Goal: Task Accomplishment & Management: Use online tool/utility

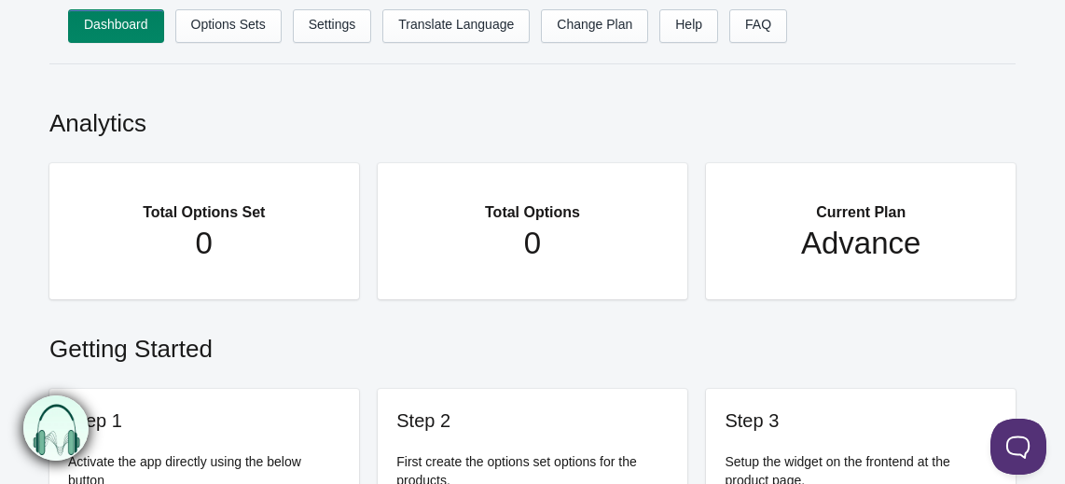
click at [668, 91] on h2 "Analytics" at bounding box center [532, 119] width 967 height 62
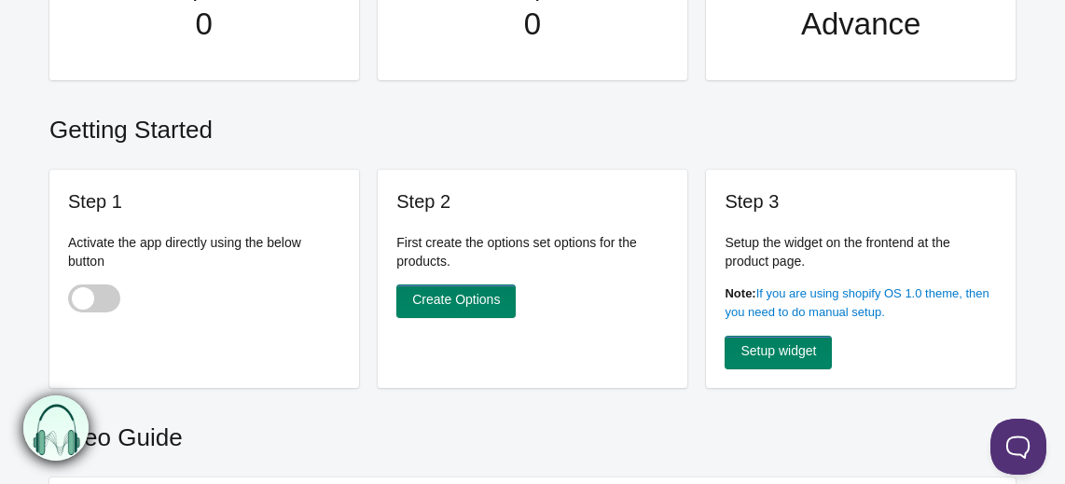
scroll to position [226, 0]
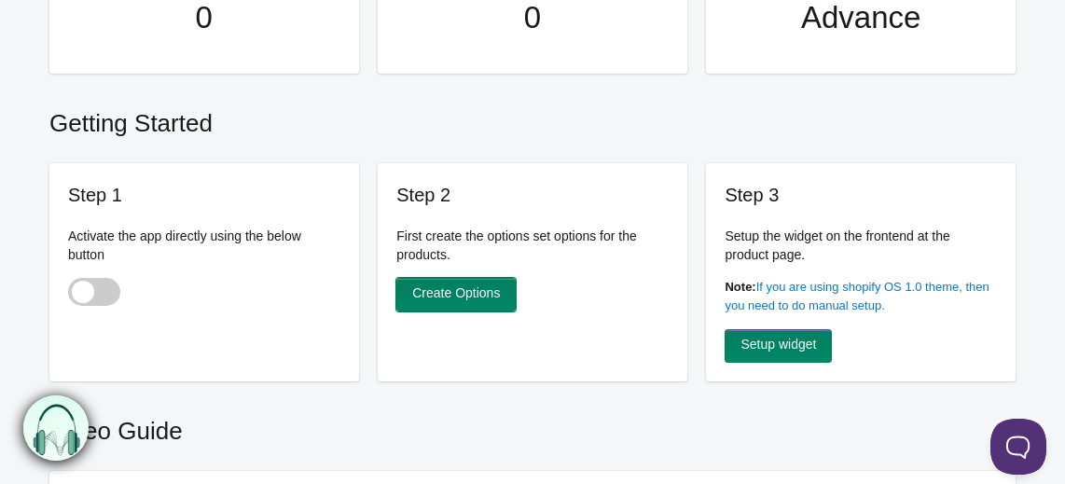
click at [475, 300] on link "Create Options" at bounding box center [456, 295] width 119 height 34
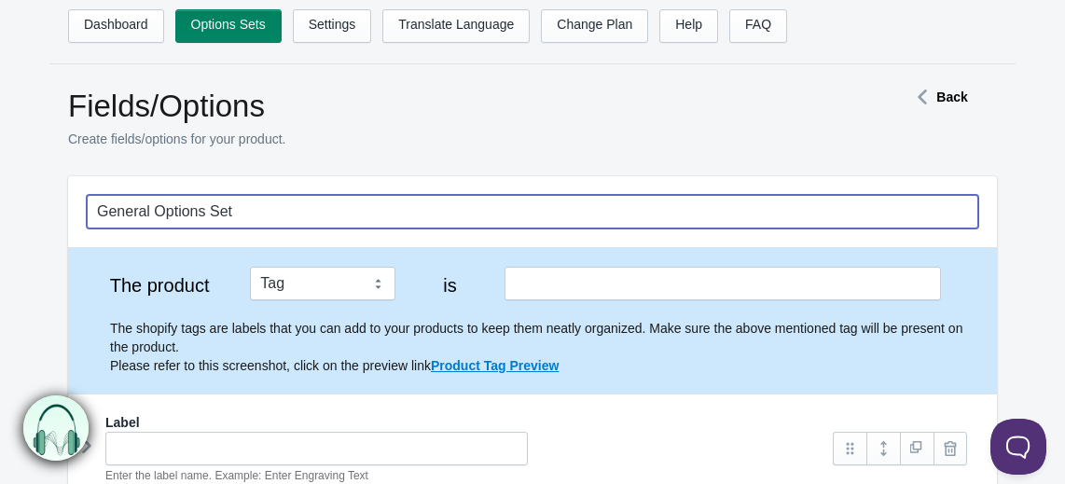
click at [308, 224] on input "General Options Set" at bounding box center [533, 212] width 892 height 34
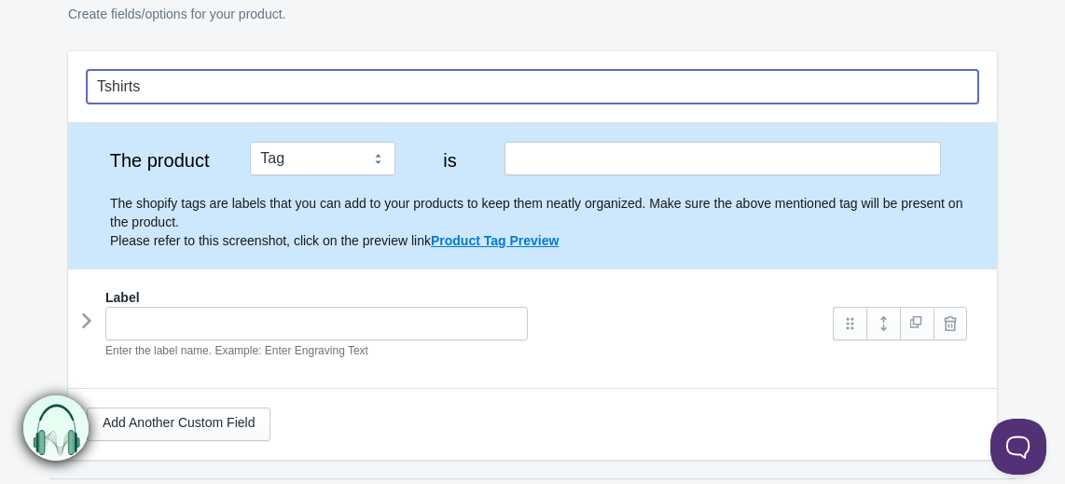
scroll to position [226, 0]
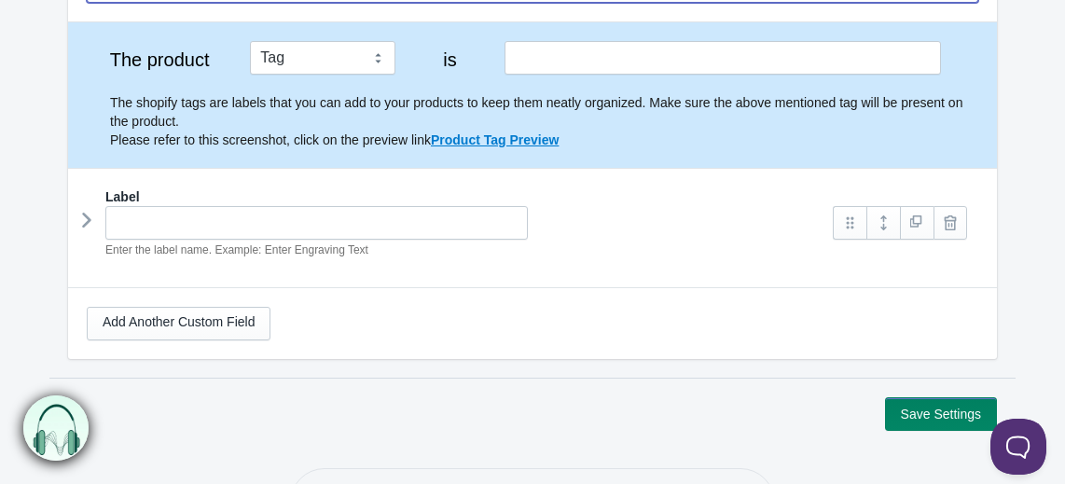
type input "Tshirts"
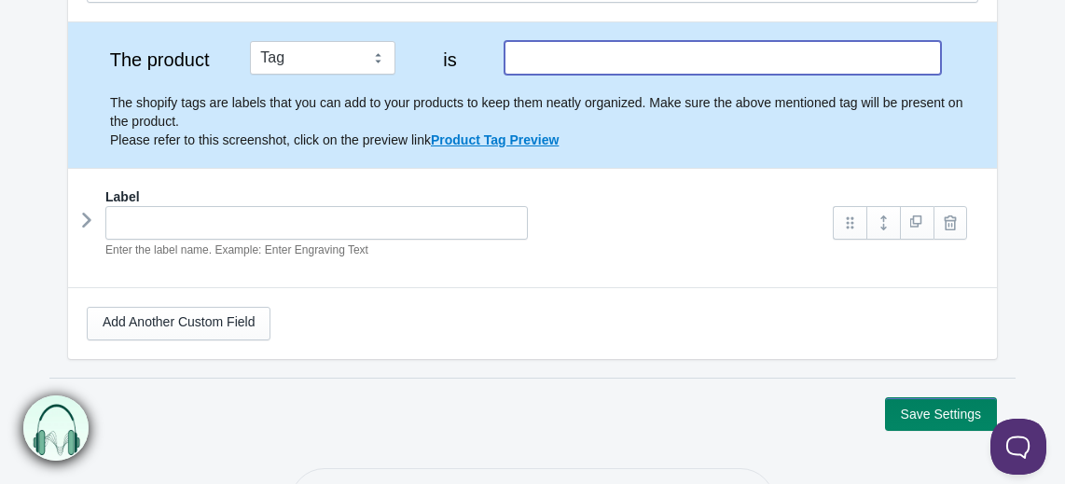
click at [579, 59] on input "text" at bounding box center [723, 58] width 437 height 34
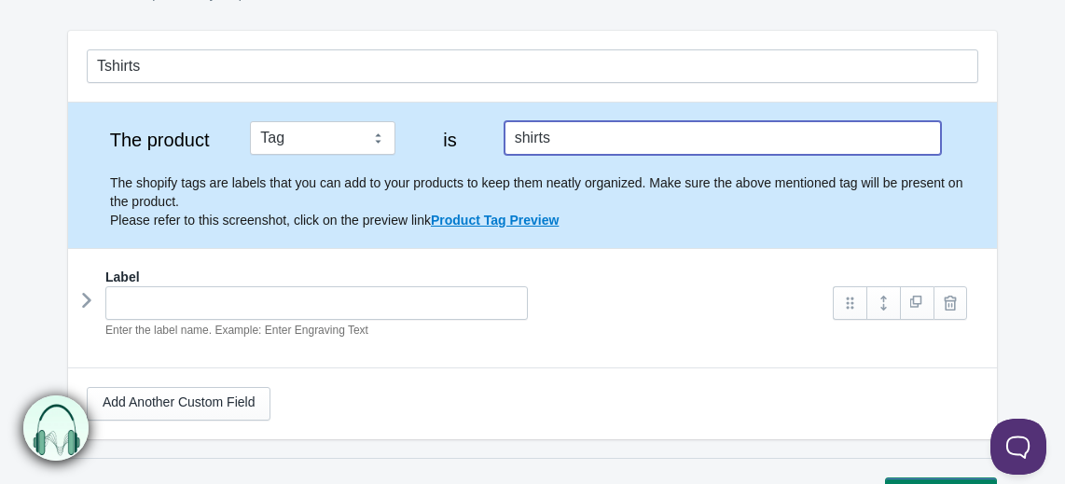
scroll to position [113, 0]
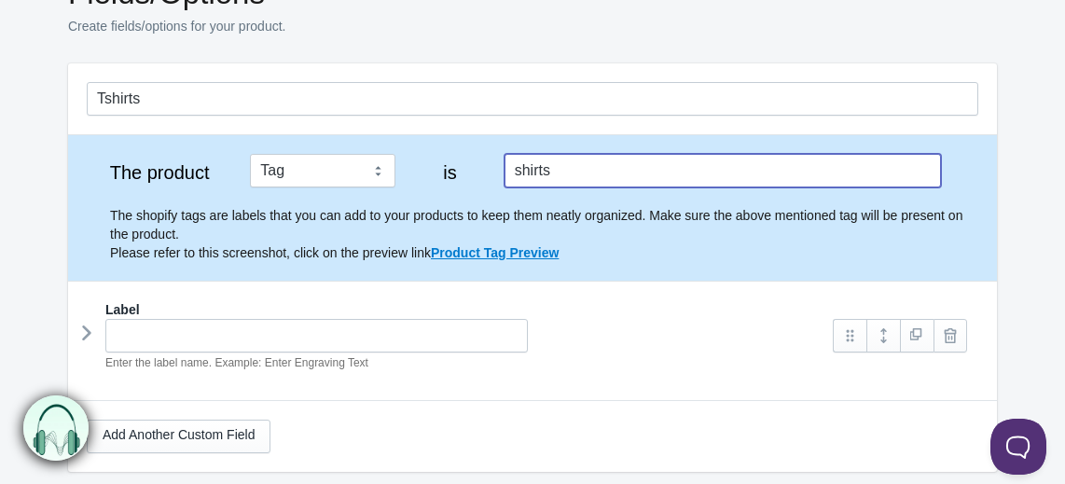
type input "shirts"
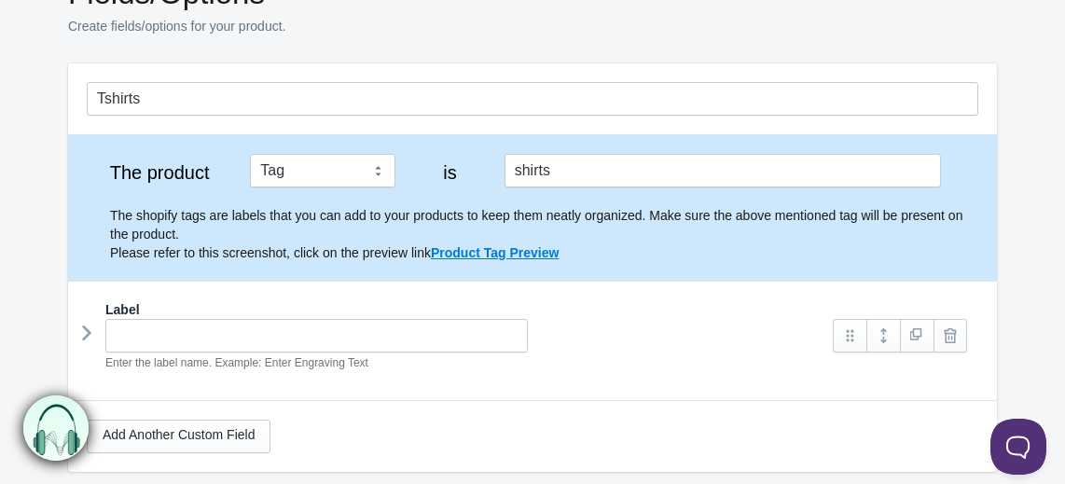
click at [539, 15] on div "Fields/Options Create fields/options for your product." at bounding box center [455, 17] width 774 height 84
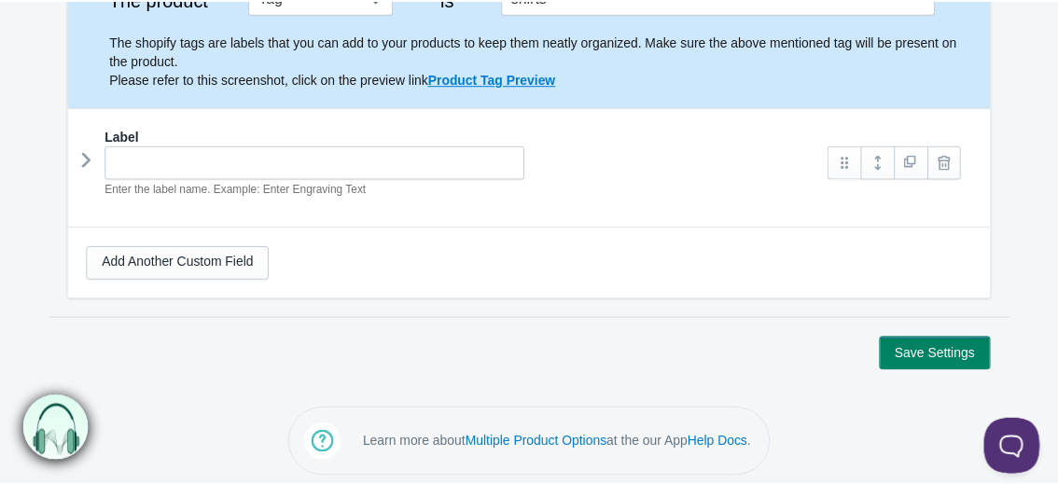
scroll to position [293, 0]
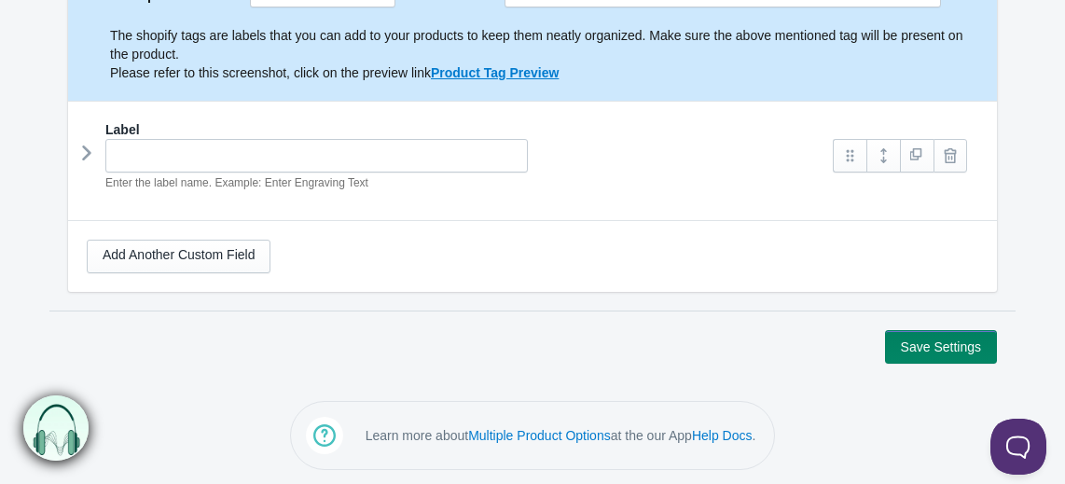
click at [1001, 71] on section "Tshirts The product Tag Vendor Type URL Handle All Products is Label" at bounding box center [532, 96] width 967 height 427
